Goal: Information Seeking & Learning: Learn about a topic

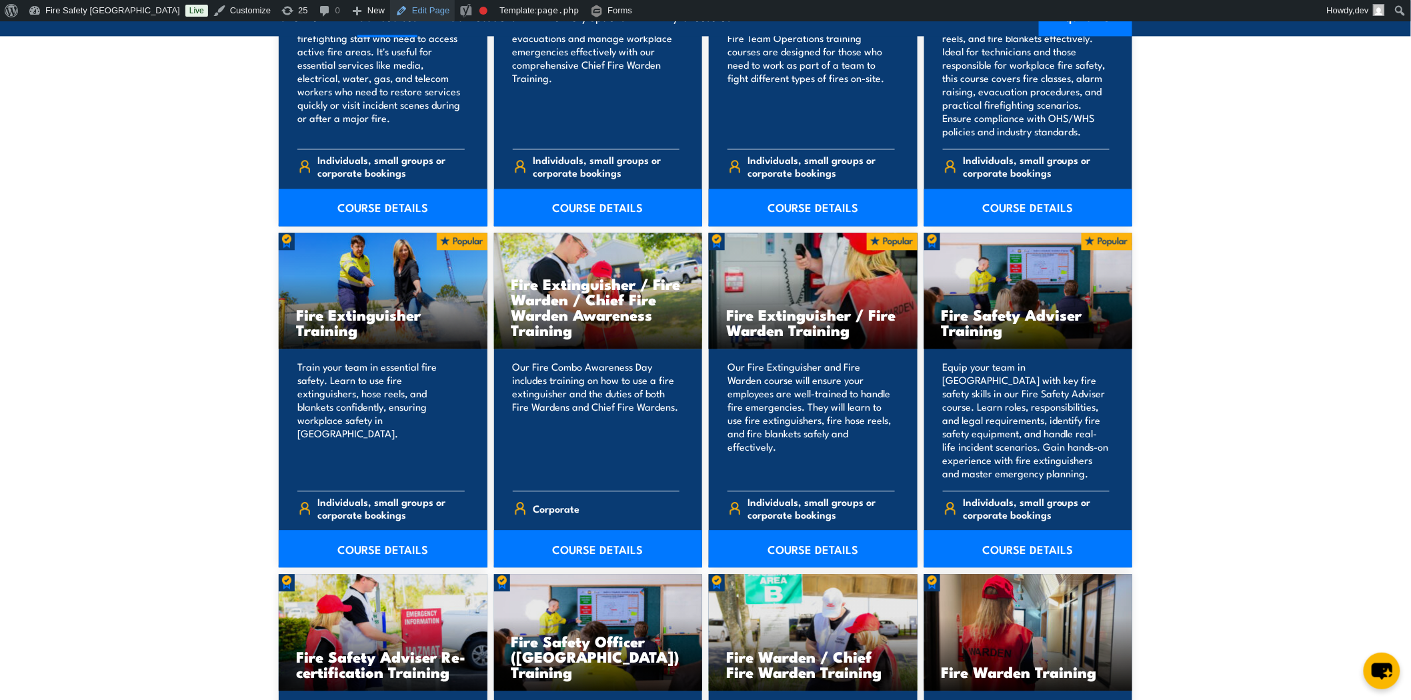
scroll to position [1280, 0]
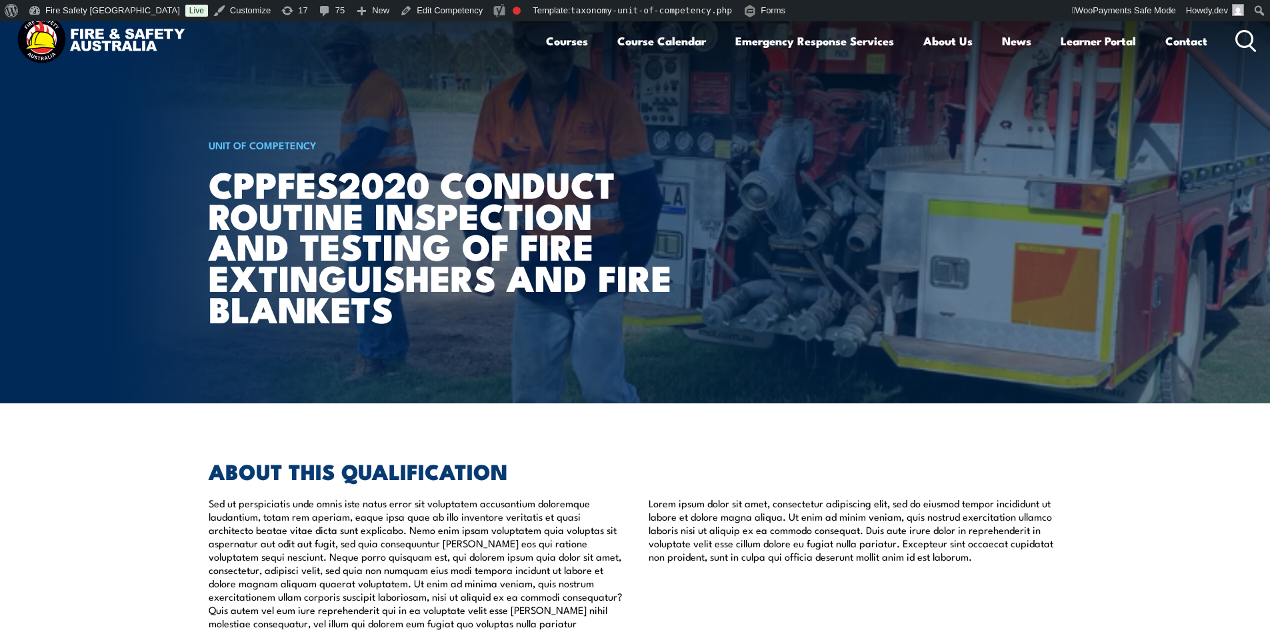
scroll to position [21, 0]
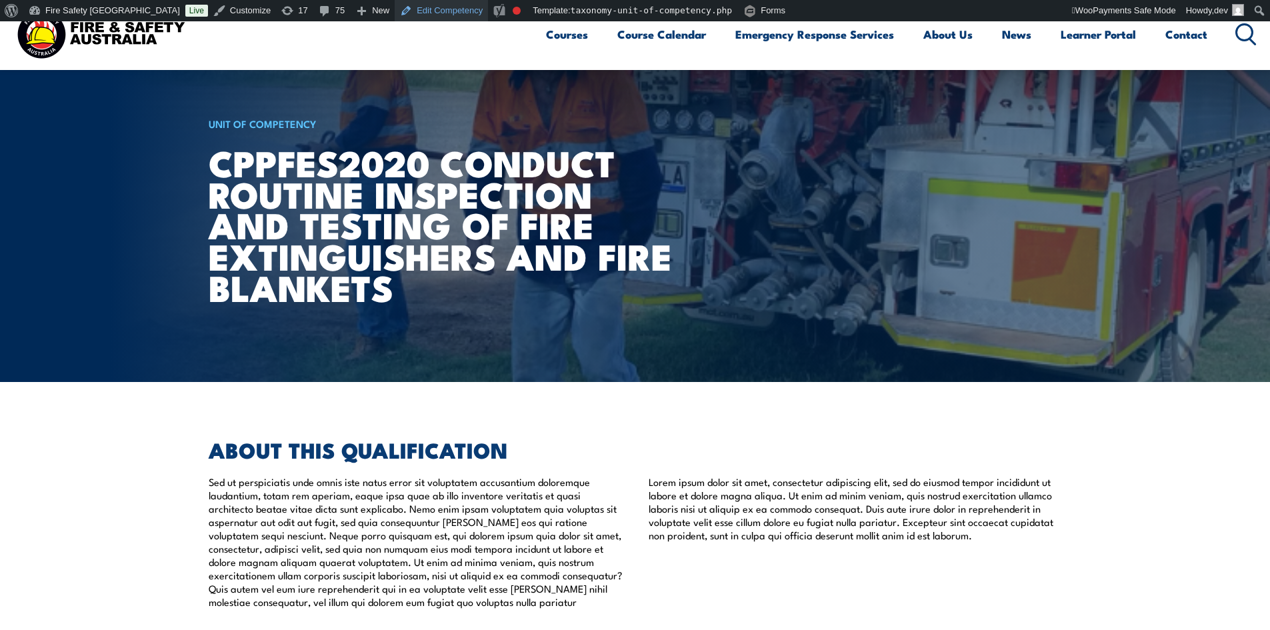
click at [395, 12] on link "Edit Competency" at bounding box center [441, 10] width 93 height 21
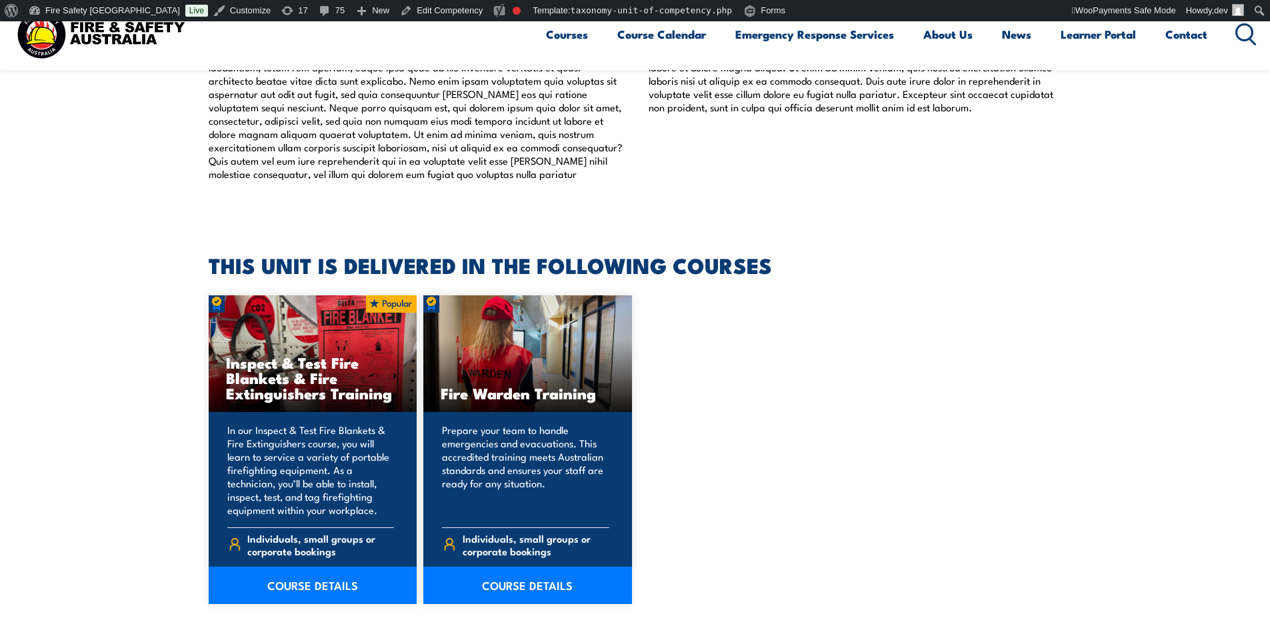
scroll to position [267, 0]
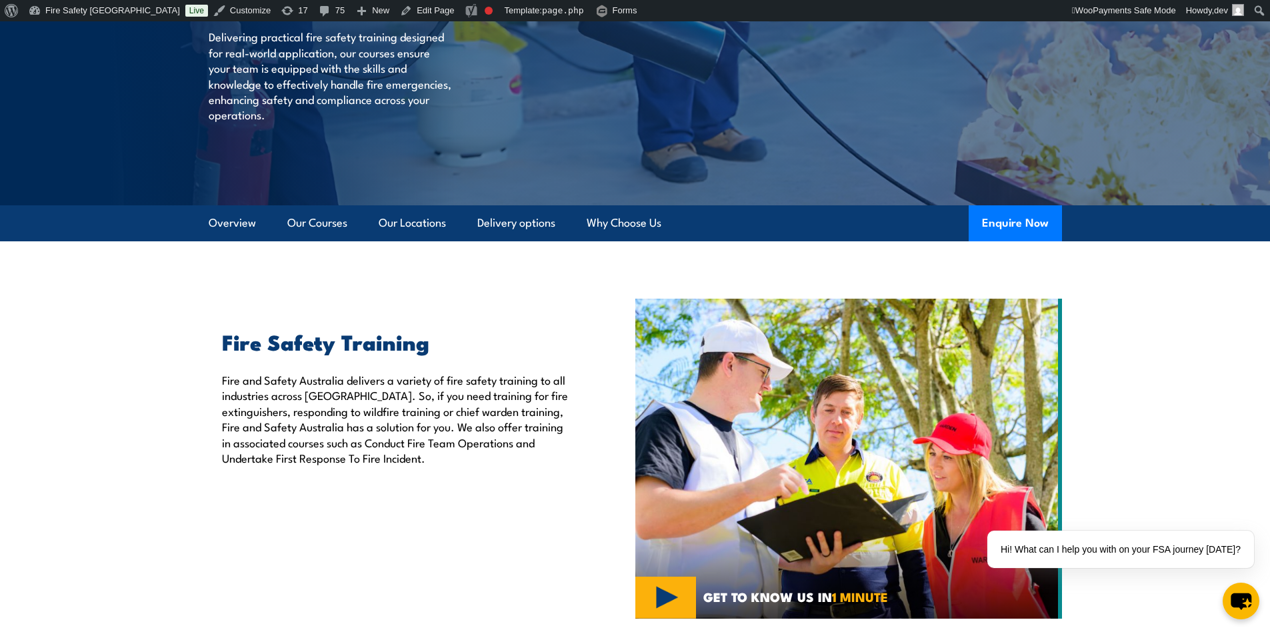
scroll to position [400, 0]
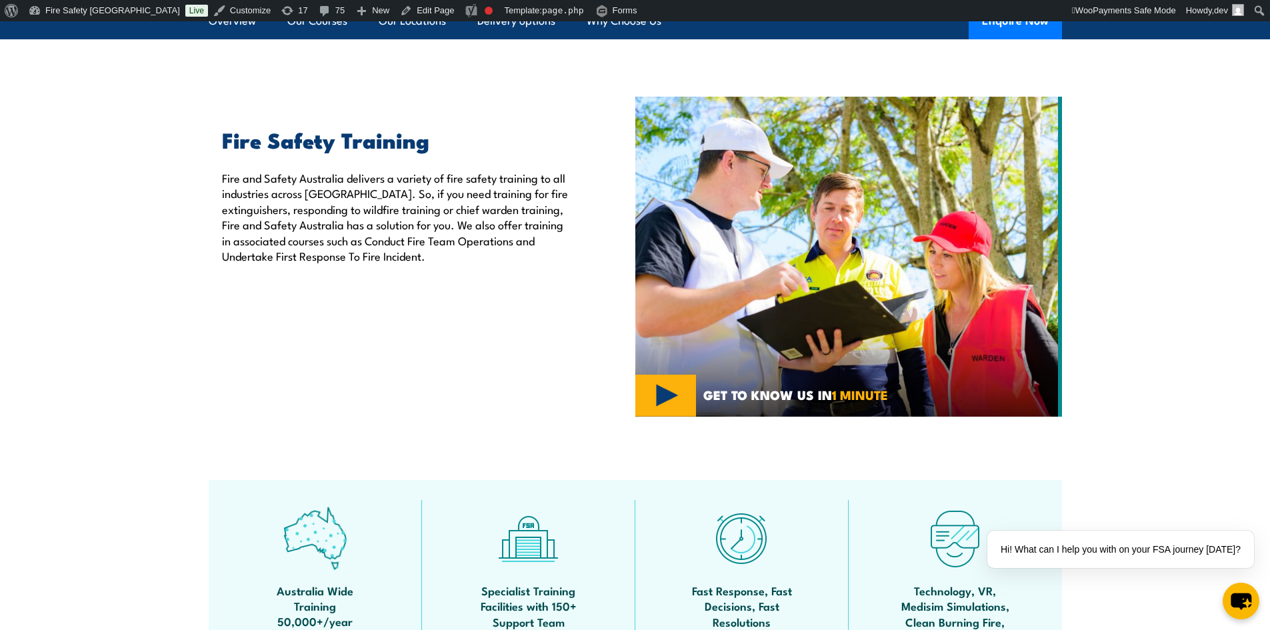
click at [87, 273] on section "Fire Safety Training Fire and Safety Australia delivers a variety of fire safet…" at bounding box center [635, 257] width 1270 height 320
click at [41, 235] on section "Fire Safety Training Fire and Safety Australia delivers a variety of fire safet…" at bounding box center [635, 257] width 1270 height 320
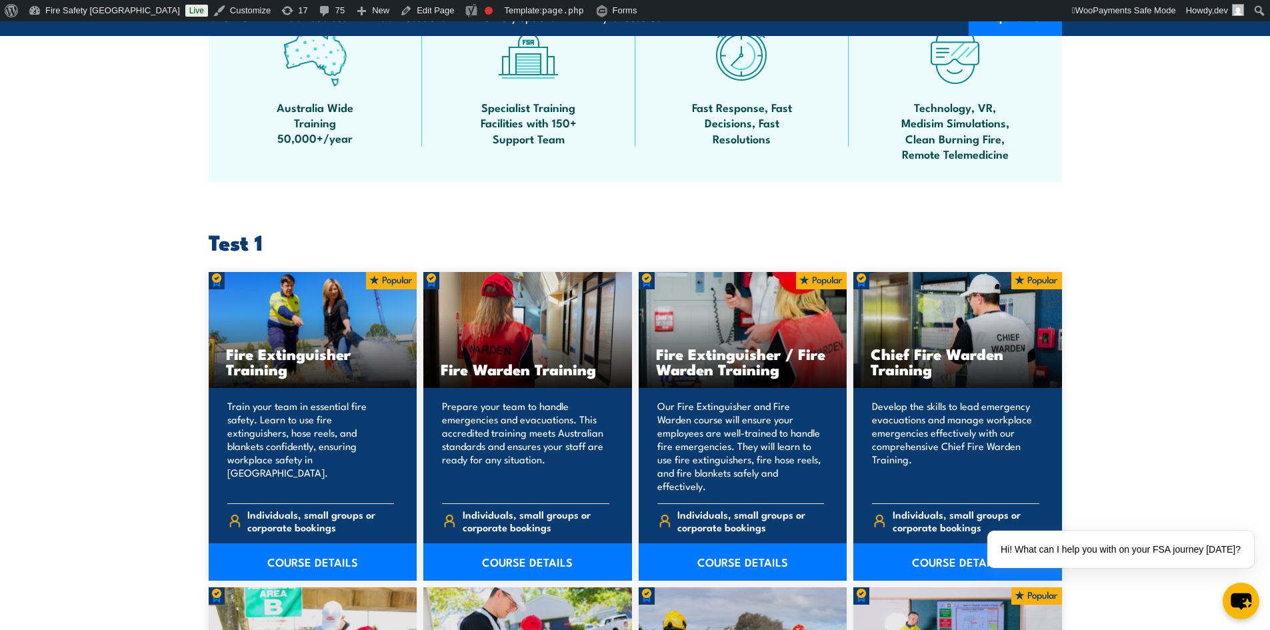
scroll to position [1000, 0]
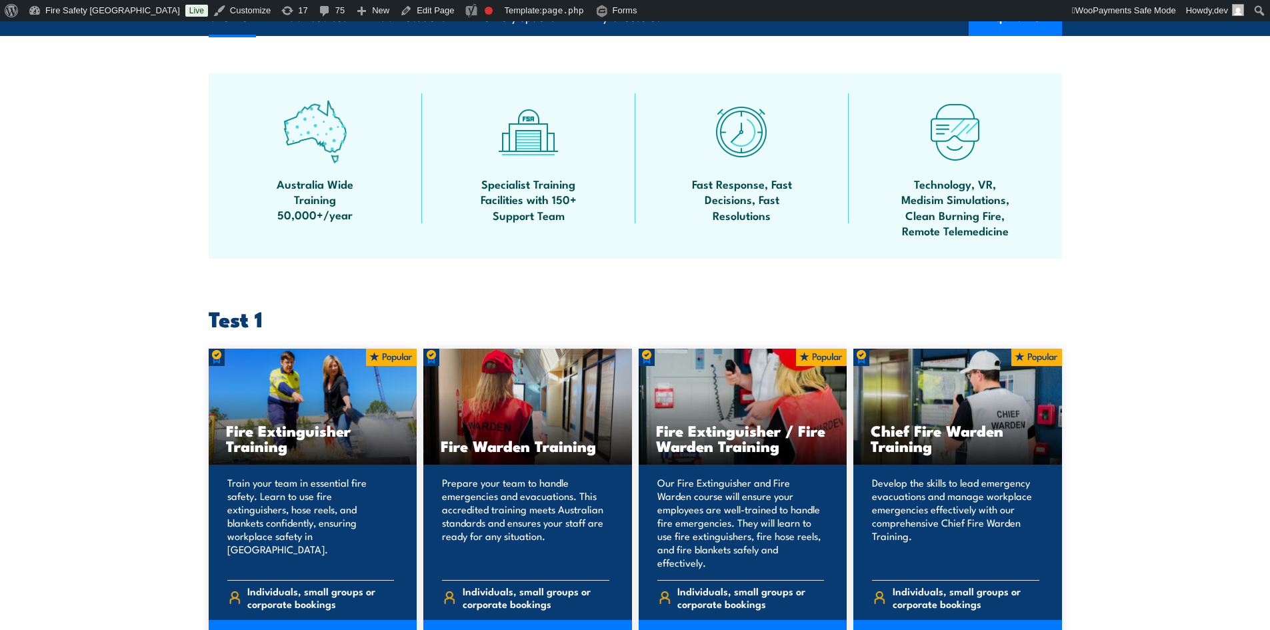
scroll to position [800, 0]
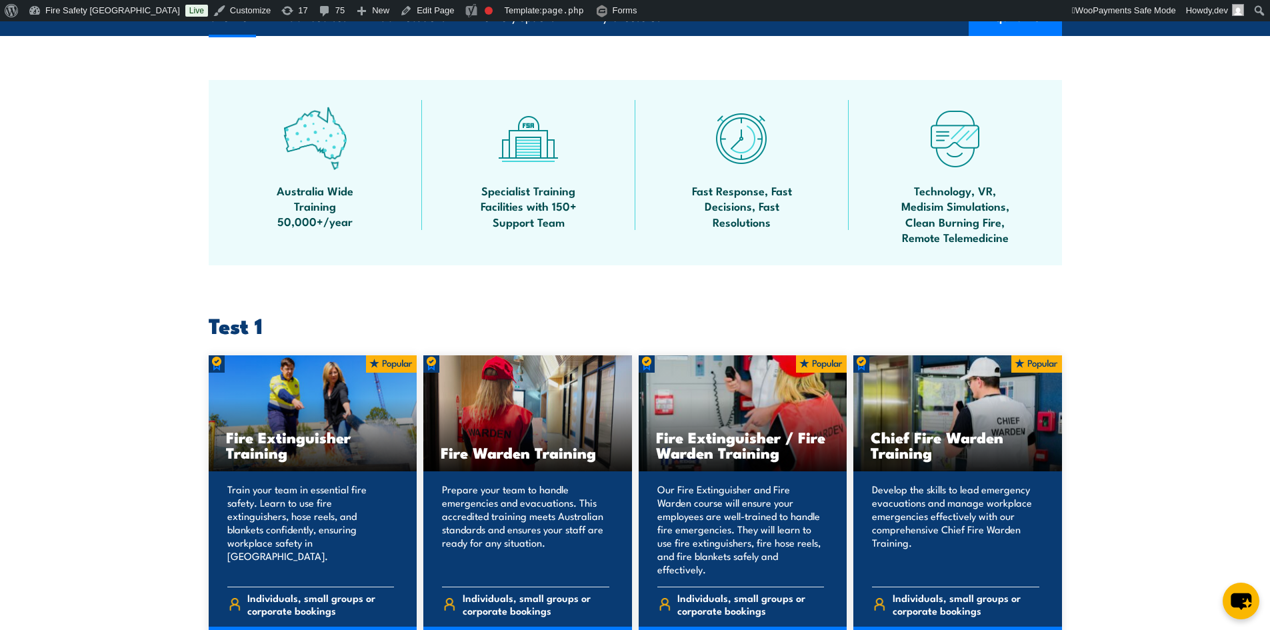
click at [96, 193] on section "Australia Wide Training 50,000+/year Specialist Training Facilities with 150+ S…" at bounding box center [635, 172] width 1270 height 185
